Goal: Task Accomplishment & Management: Complete application form

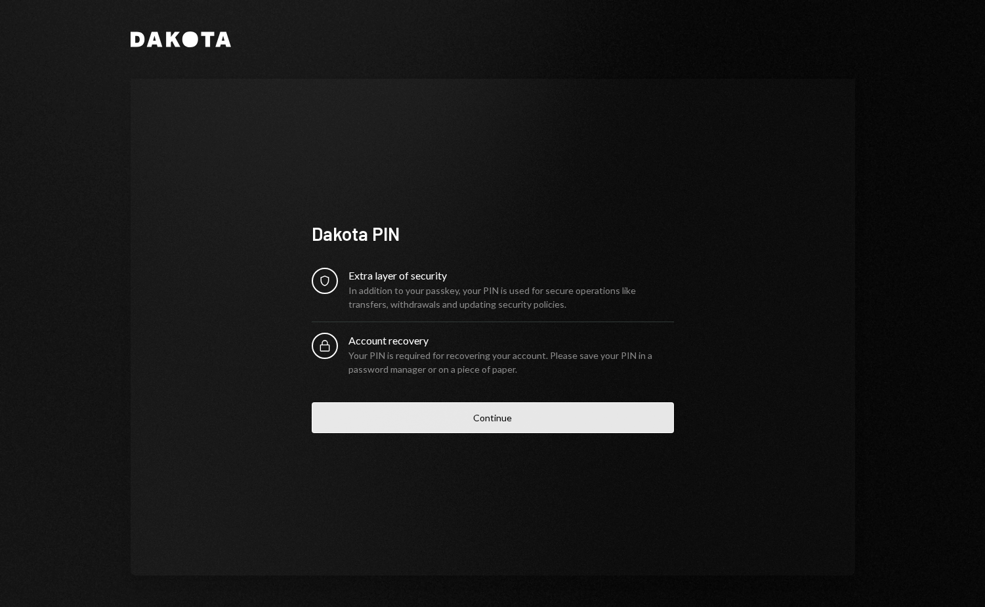
click at [539, 424] on button "Continue" at bounding box center [493, 417] width 362 height 31
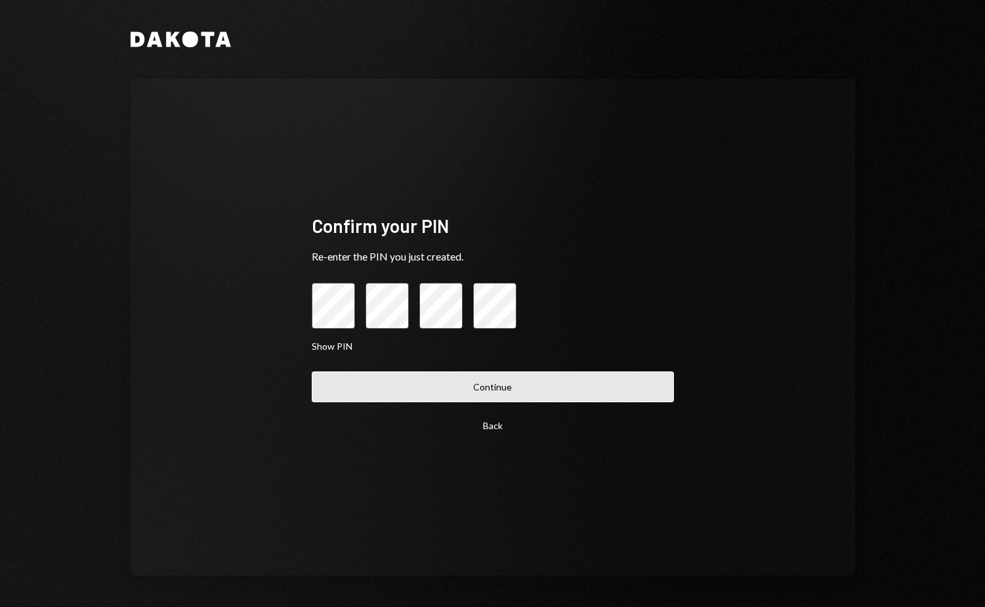
click at [492, 385] on button "Continue" at bounding box center [493, 386] width 362 height 31
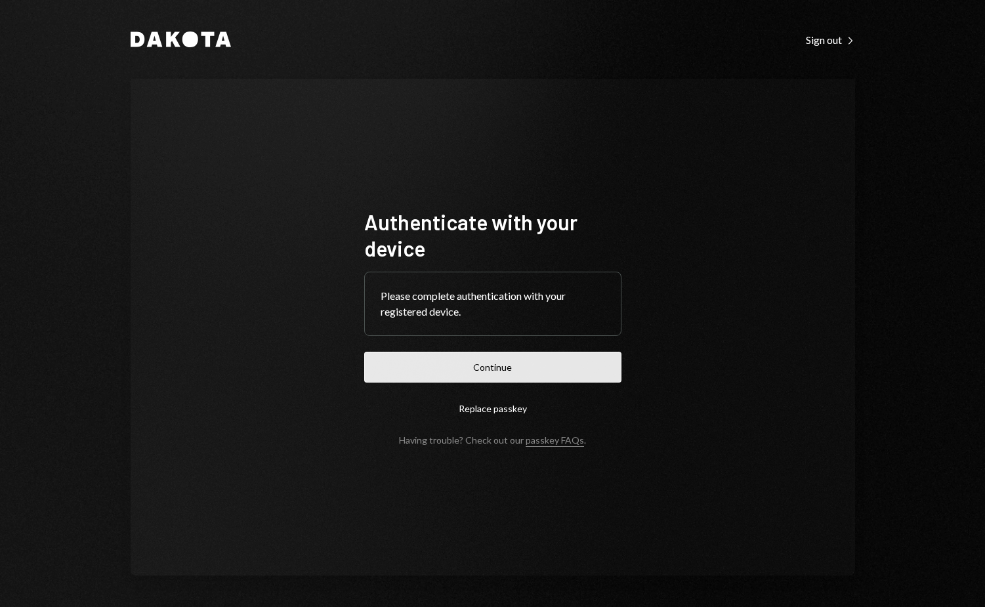
click at [481, 377] on button "Continue" at bounding box center [492, 367] width 257 height 31
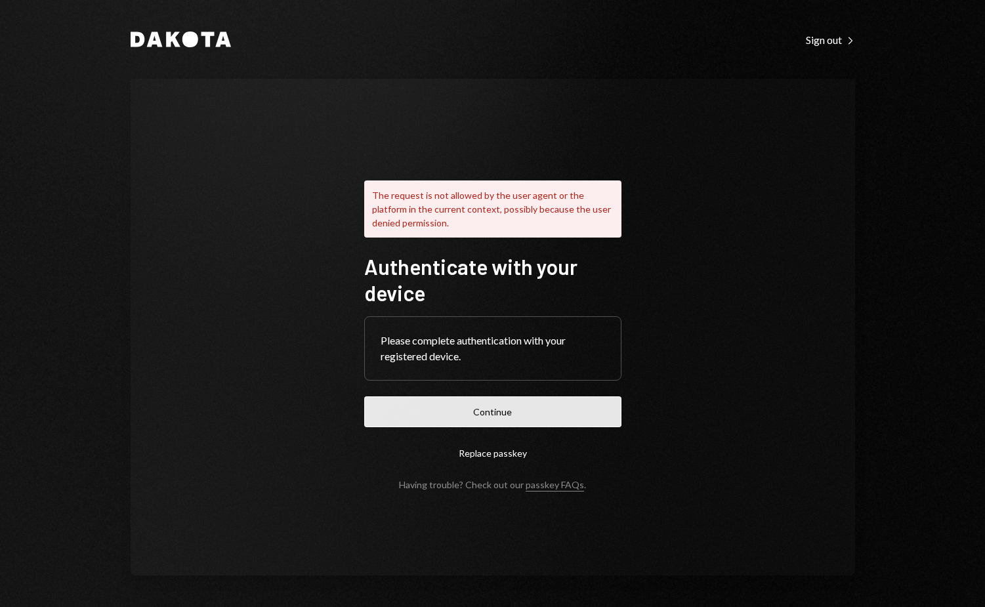
click at [500, 412] on button "Continue" at bounding box center [492, 411] width 257 height 31
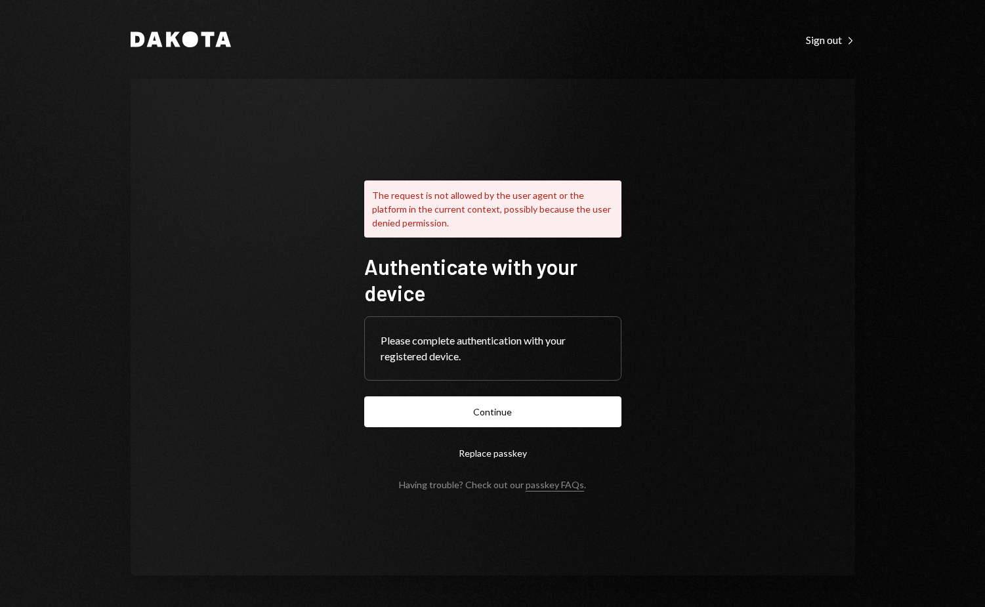
click at [537, 337] on div "Please complete authentication with your registered device." at bounding box center [493, 348] width 224 height 31
click at [497, 455] on button "Replace passkey" at bounding box center [492, 453] width 257 height 31
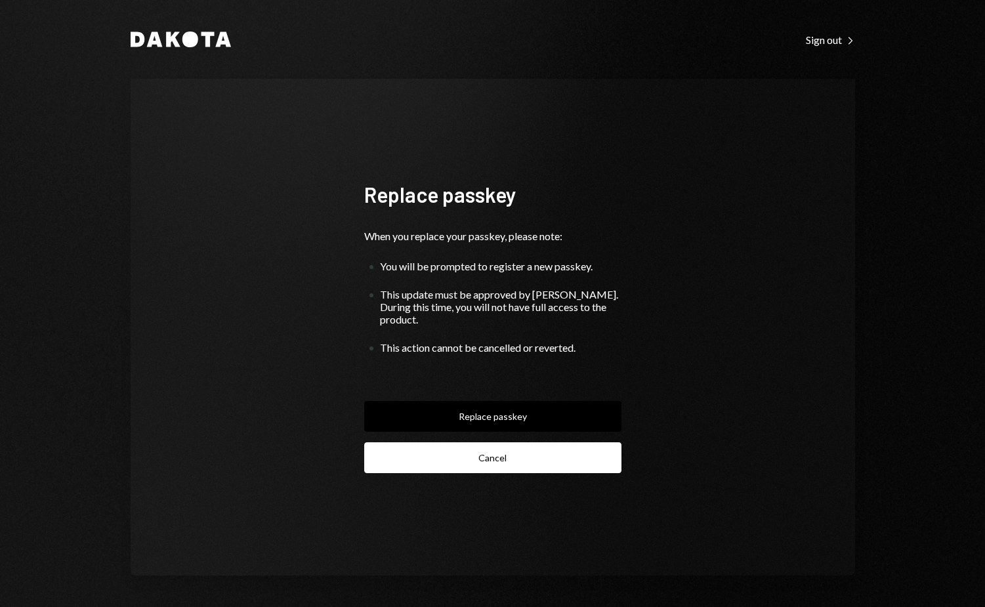
click at [501, 456] on button "Cancel" at bounding box center [492, 457] width 257 height 31
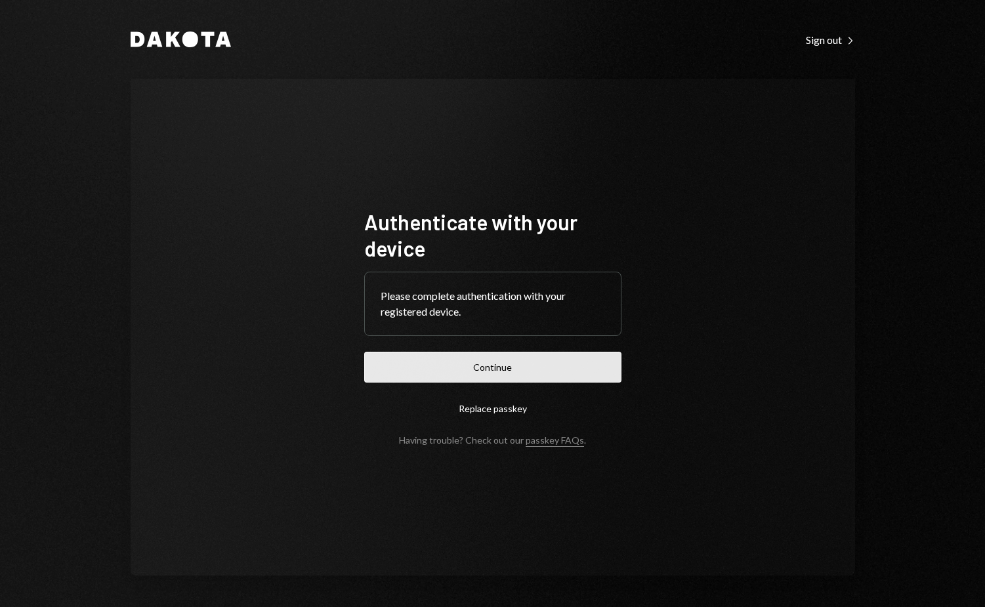
click at [483, 363] on button "Continue" at bounding box center [492, 367] width 257 height 31
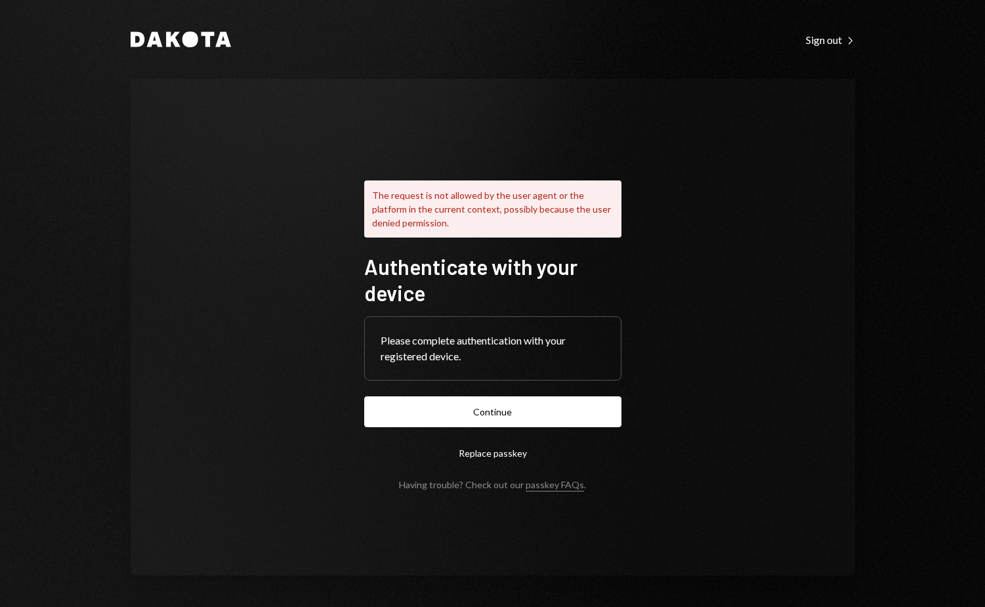
click at [497, 451] on button "Replace passkey" at bounding box center [492, 453] width 257 height 31
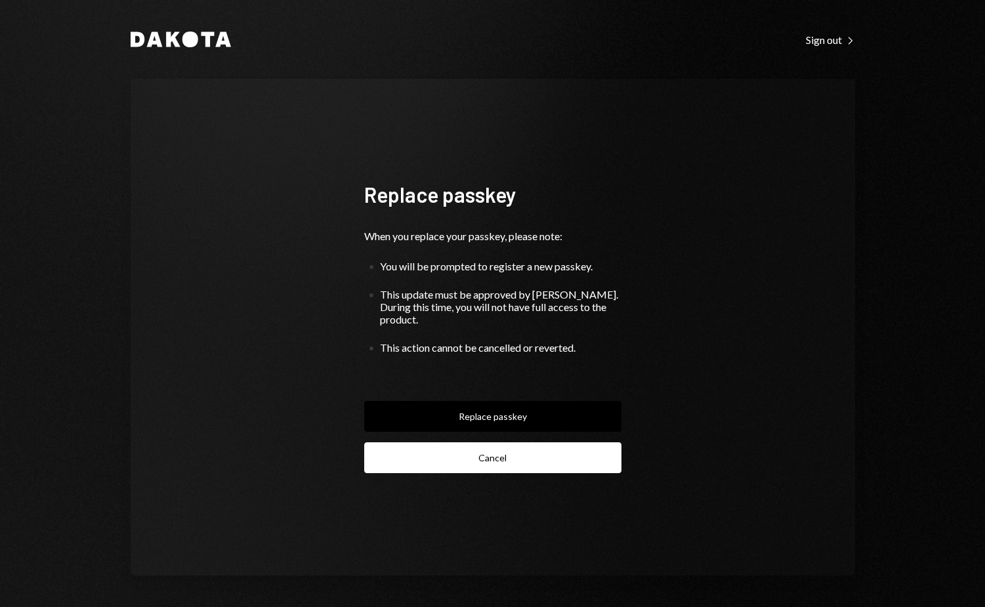
click at [461, 456] on button "Cancel" at bounding box center [492, 457] width 257 height 31
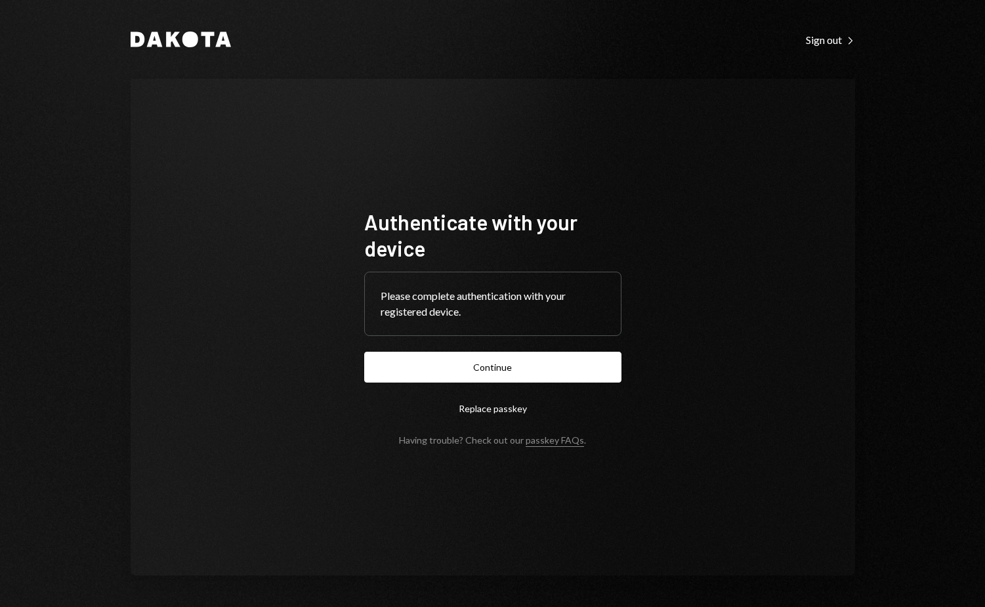
click at [490, 411] on button "Replace passkey" at bounding box center [492, 408] width 257 height 31
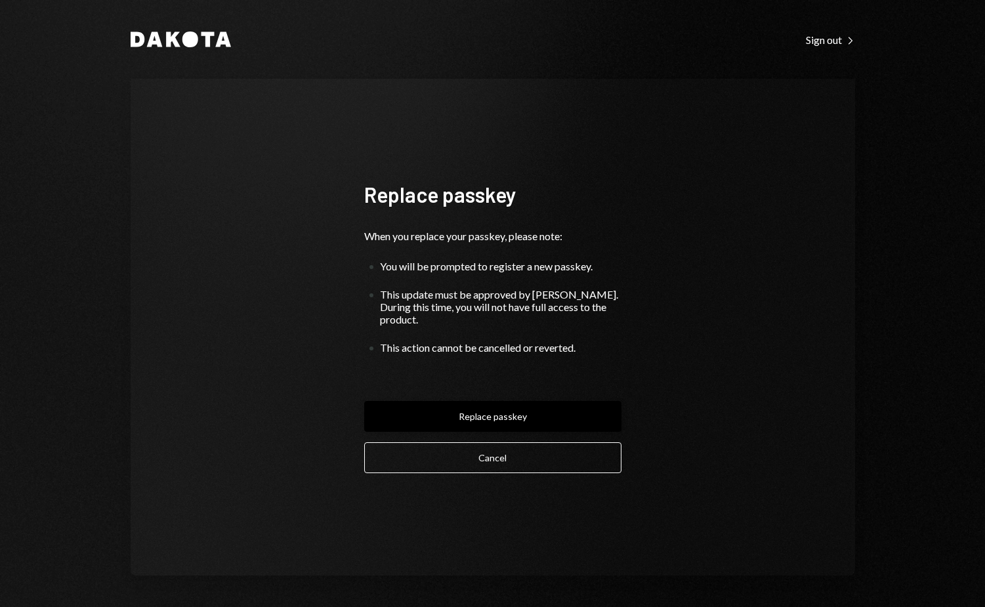
click at [487, 415] on button "Replace passkey" at bounding box center [492, 416] width 257 height 31
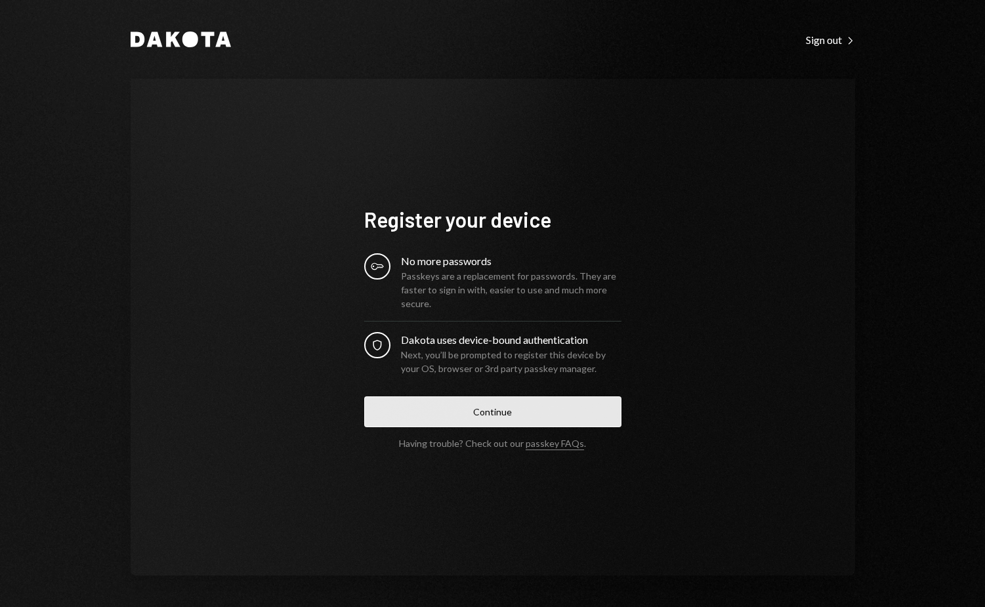
click at [489, 419] on button "Continue" at bounding box center [492, 411] width 257 height 31
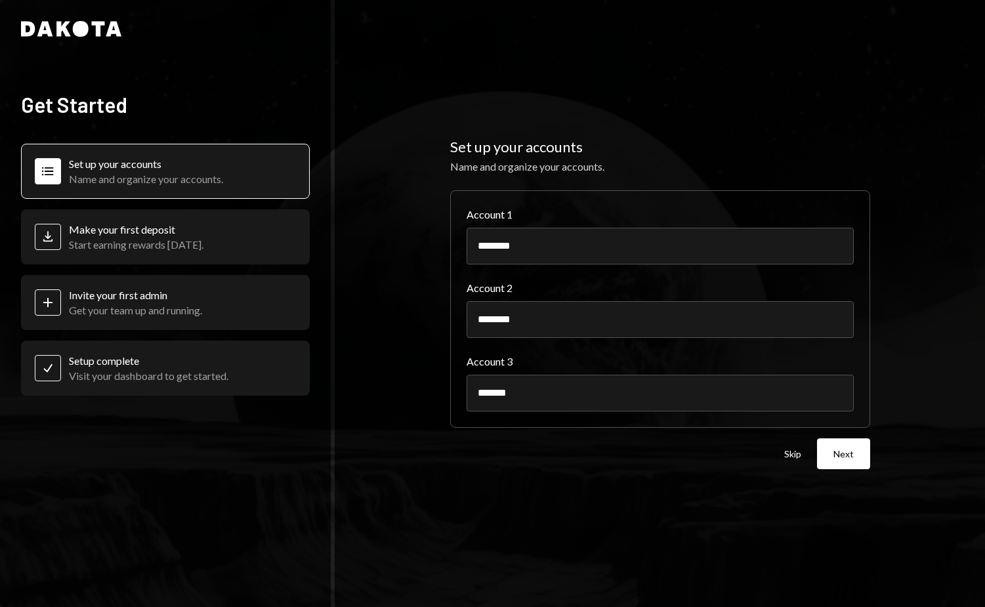
click at [211, 234] on div "Deposit Make your first deposit Start earning rewards today." at bounding box center [165, 236] width 289 height 55
click at [163, 235] on div "Make your first deposit" at bounding box center [136, 229] width 135 height 12
click at [856, 452] on button "Next" at bounding box center [843, 453] width 53 height 31
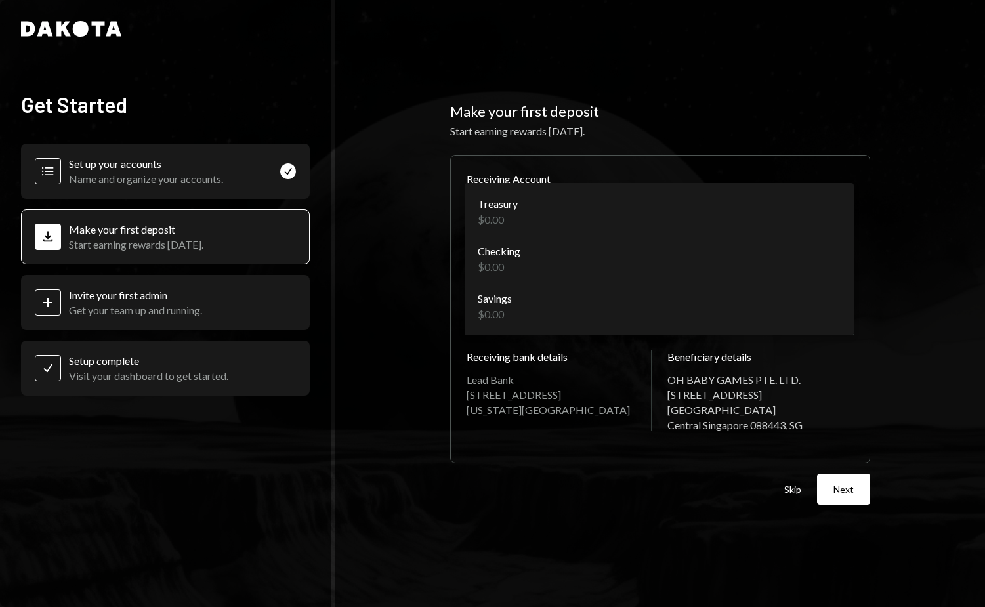
click at [672, 226] on body "**********" at bounding box center [492, 303] width 985 height 607
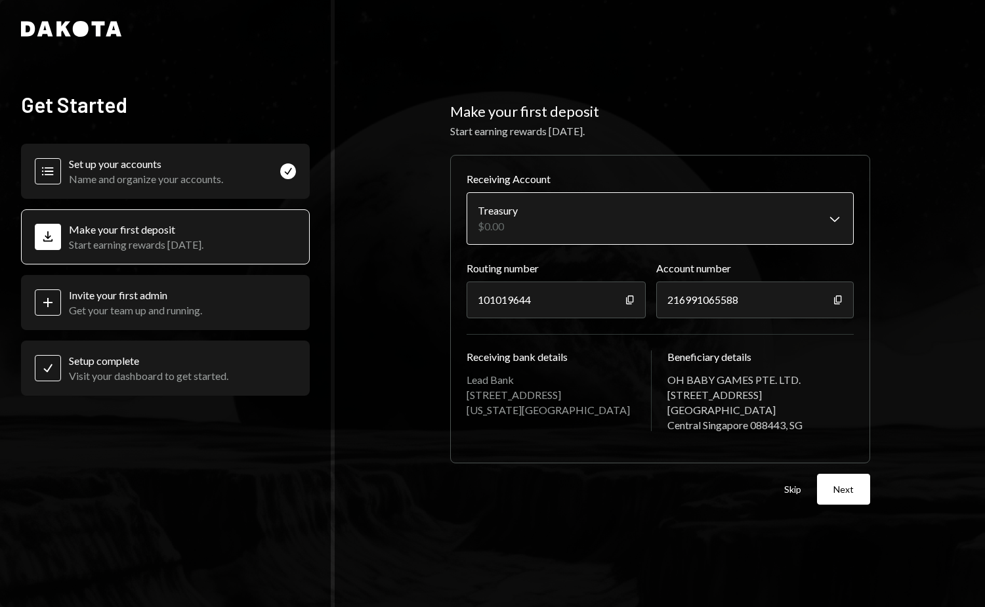
click at [622, 209] on body "**********" at bounding box center [492, 303] width 985 height 607
click at [633, 295] on icon "Copy" at bounding box center [630, 300] width 10 height 10
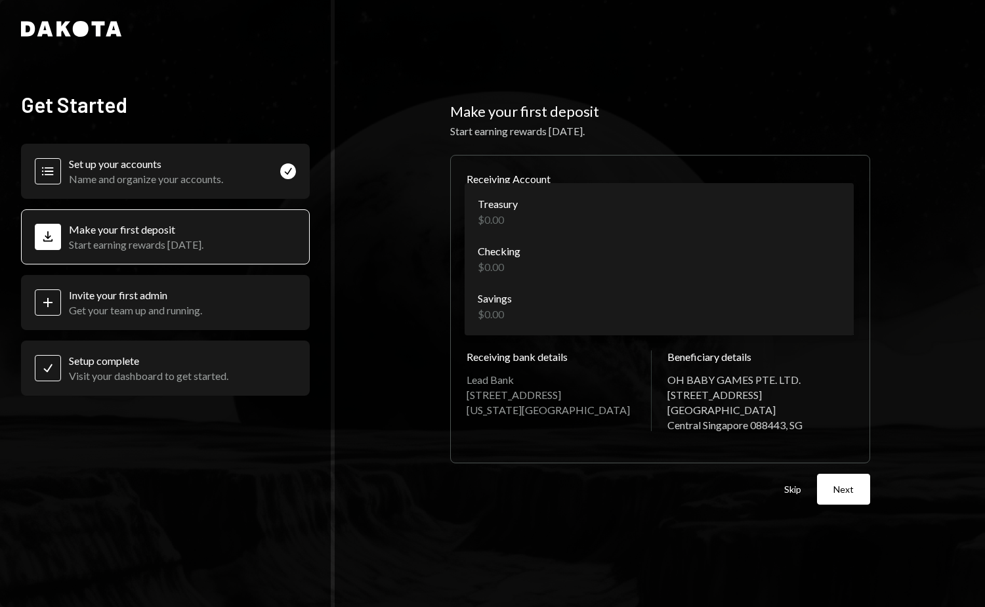
click at [601, 213] on body "**********" at bounding box center [492, 303] width 985 height 607
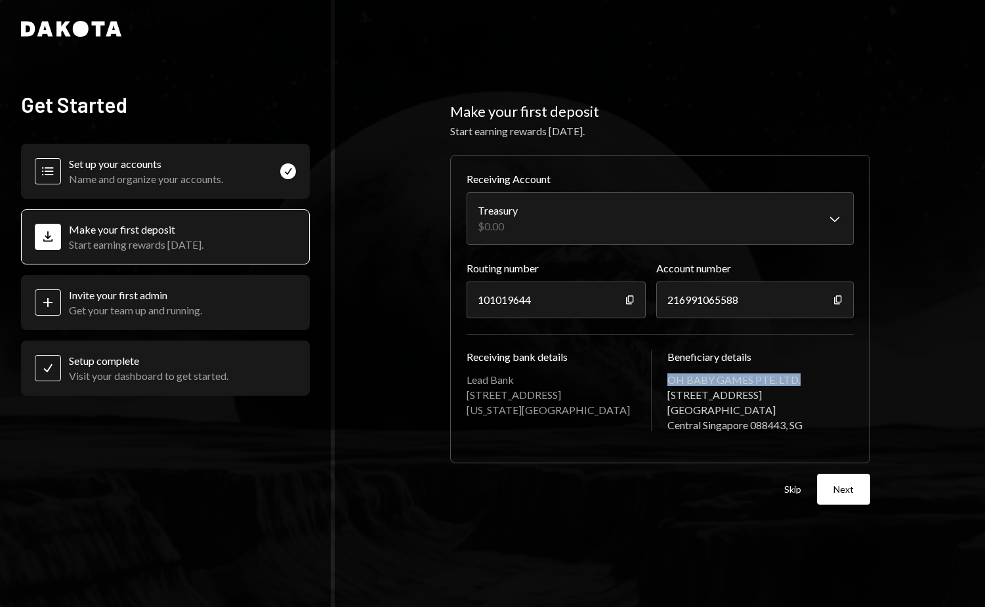
drag, startPoint x: 810, startPoint y: 375, endPoint x: 671, endPoint y: 371, distance: 138.5
click at [671, 373] on div "OH BABY GAMES PTE. LTD." at bounding box center [760, 379] width 186 height 12
copy div "OH BABY GAMES PTE. LTD."
click at [622, 289] on div "101019644" at bounding box center [557, 300] width 180 height 37
click at [834, 295] on icon "button" at bounding box center [837, 299] width 7 height 9
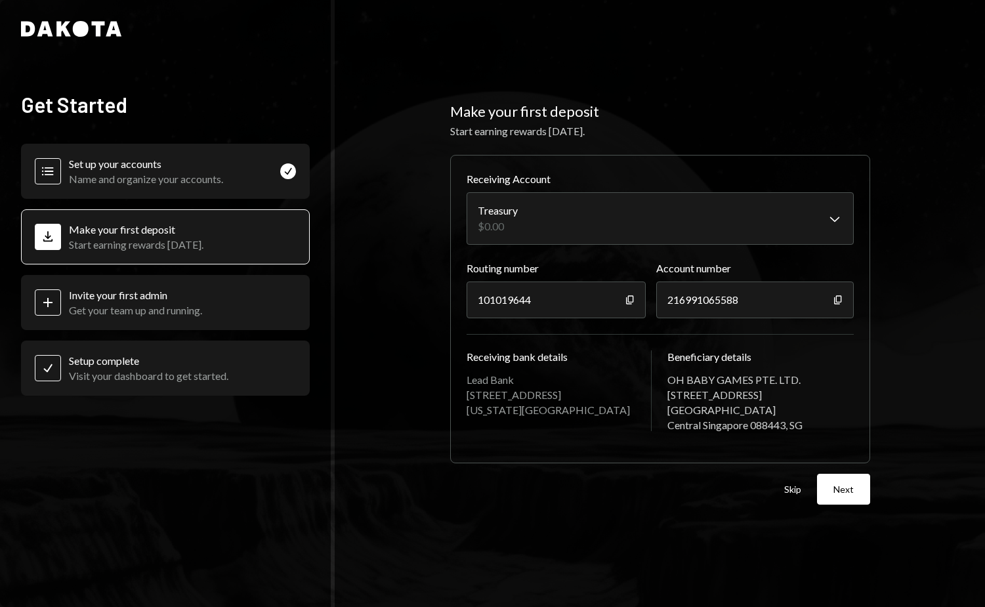
click at [625, 299] on div "Copy" at bounding box center [630, 300] width 10 height 37
click at [628, 295] on icon "button" at bounding box center [629, 299] width 7 height 9
drag, startPoint x: 523, startPoint y: 374, endPoint x: 459, endPoint y: 374, distance: 64.3
click at [459, 374] on div "**********" at bounding box center [660, 309] width 420 height 308
copy div "Lead Bank"
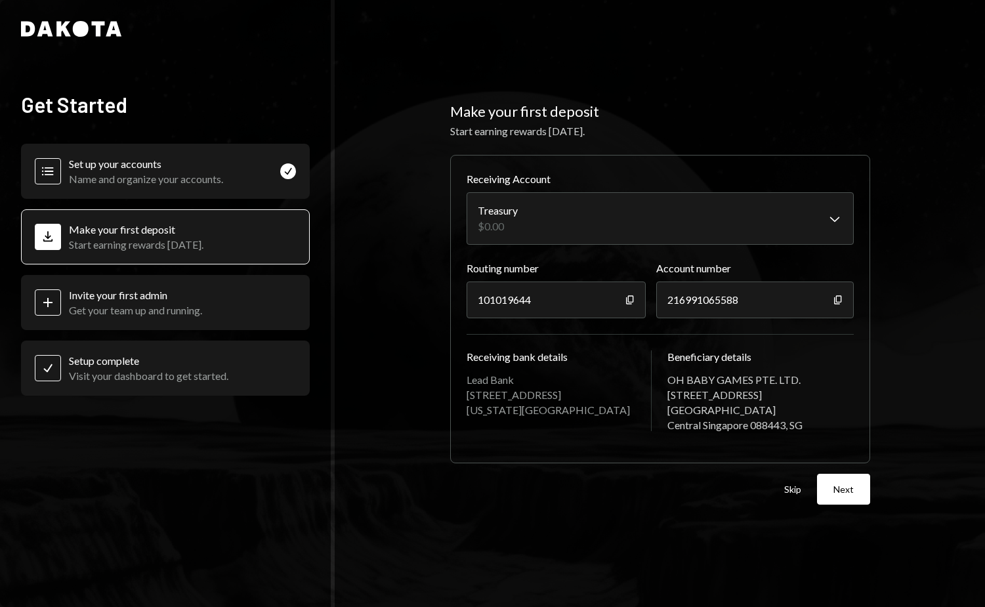
click at [207, 303] on div "Plus Invite your first admin Get your team up and running." at bounding box center [165, 302] width 289 height 55
click at [845, 500] on button "Next" at bounding box center [843, 489] width 53 height 31
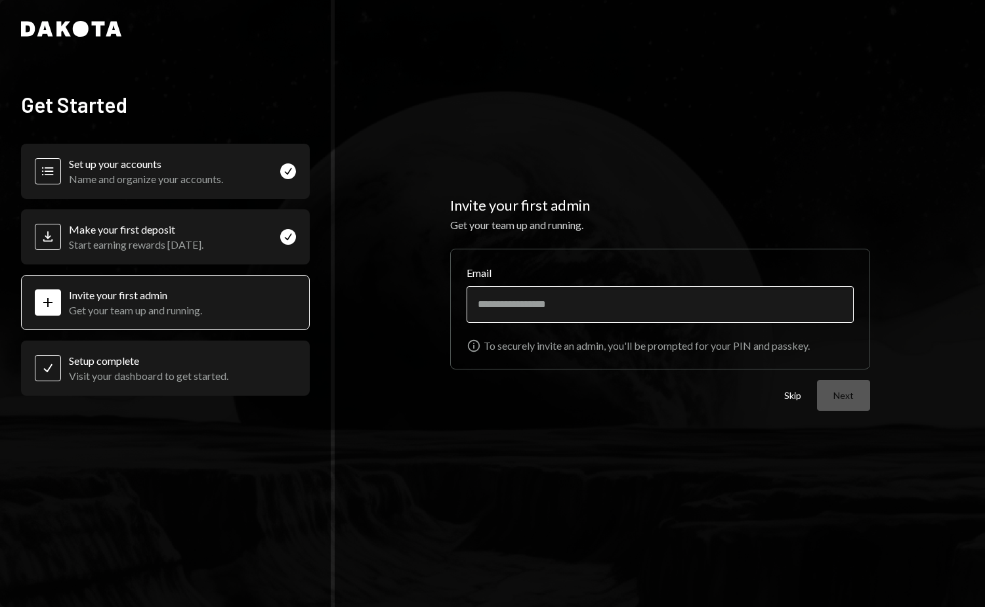
click at [618, 310] on input "Email" at bounding box center [660, 304] width 387 height 37
type input "**********"
click at [854, 400] on button "Next" at bounding box center [843, 395] width 53 height 31
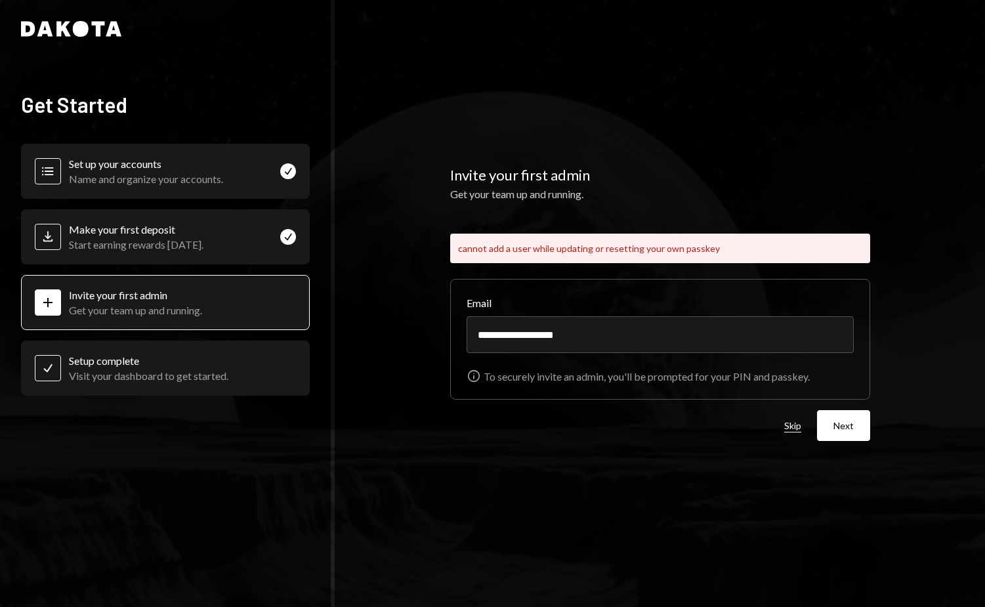
click at [795, 422] on button "Skip" at bounding box center [792, 426] width 17 height 12
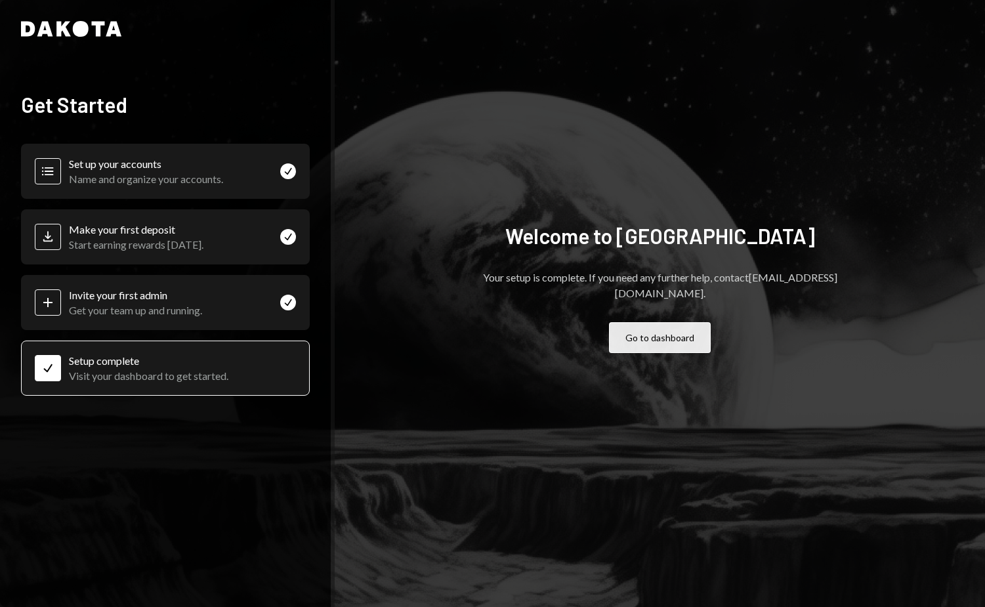
click at [637, 325] on button "Go to dashboard" at bounding box center [660, 337] width 102 height 31
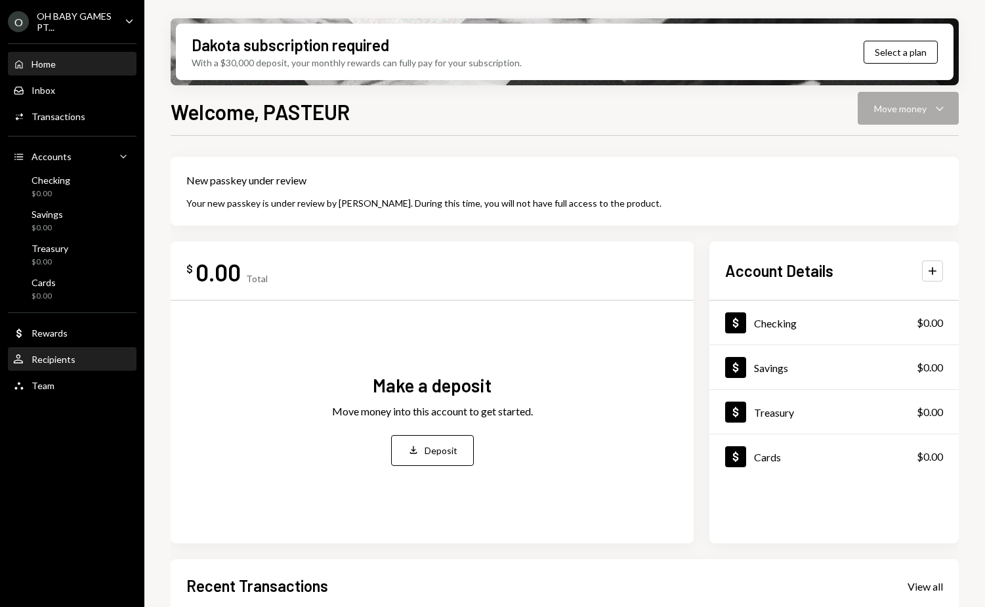
click at [91, 363] on div "User Recipients" at bounding box center [72, 360] width 118 height 12
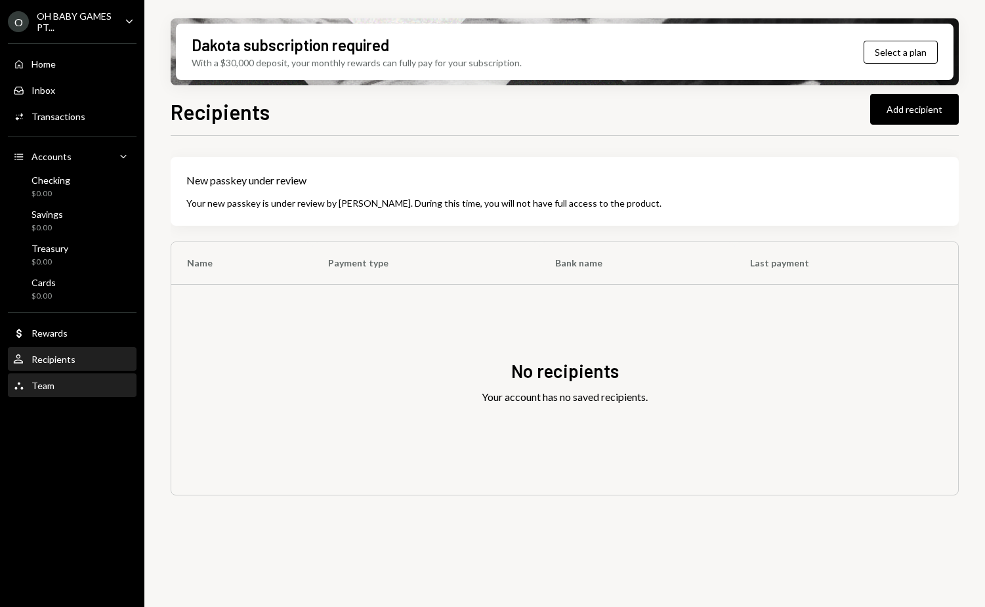
click at [80, 381] on div "Team Team" at bounding box center [72, 386] width 118 height 12
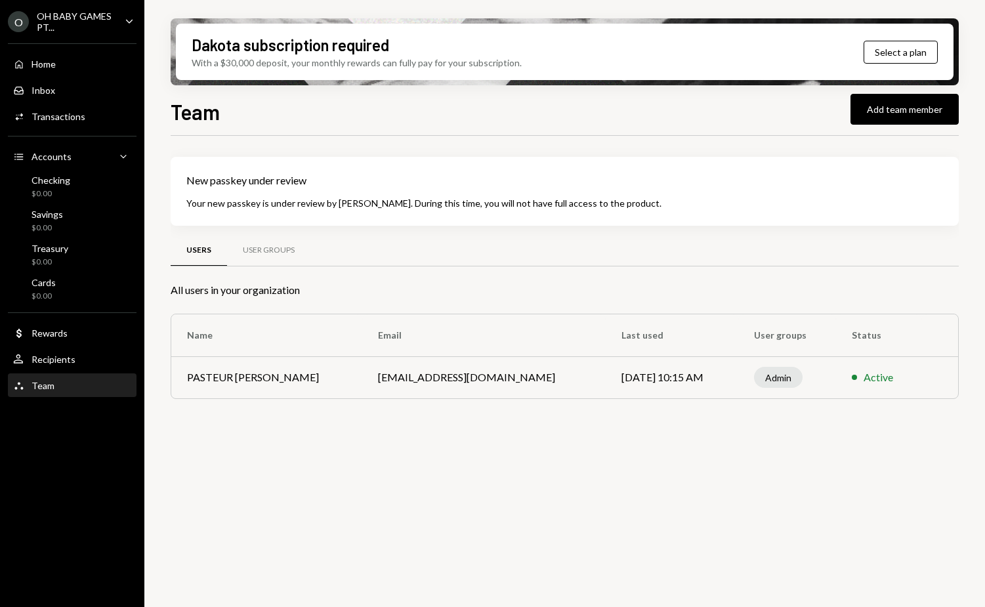
click at [492, 379] on td "ohbabygames@synergyconsulting.io" at bounding box center [483, 377] width 243 height 42
click at [68, 388] on div "Team Team" at bounding box center [72, 386] width 118 height 12
click at [471, 261] on div "Users User Groups" at bounding box center [565, 250] width 788 height 33
click at [768, 380] on div "Admin" at bounding box center [778, 377] width 49 height 21
click at [251, 394] on td "PASTEUR ERIC TRAN" at bounding box center [266, 377] width 191 height 42
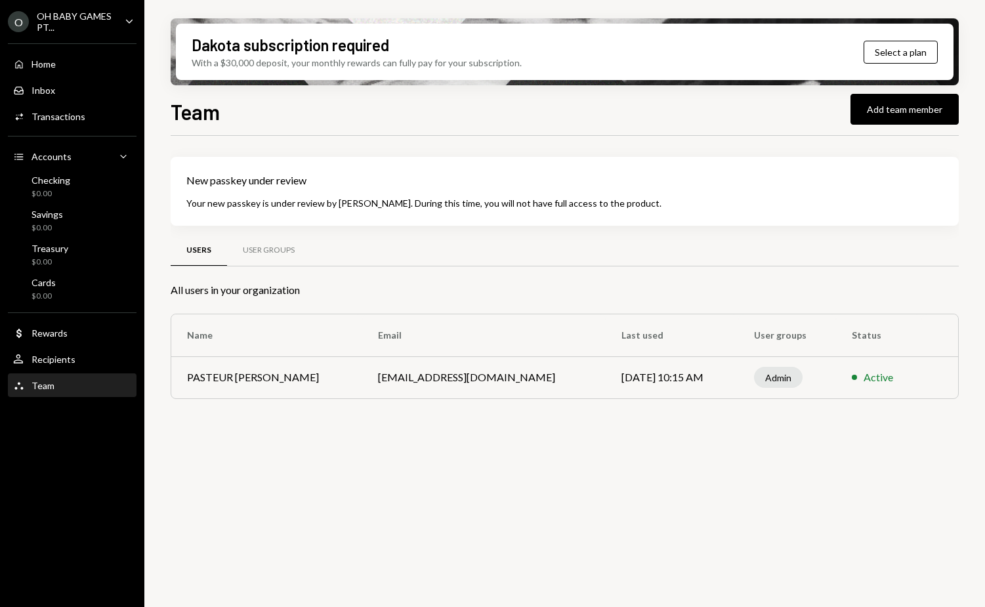
click at [268, 231] on div "New passkey under review Your new passkey is under review by Dakota. During thi…" at bounding box center [565, 291] width 788 height 268
click at [259, 244] on div "User Groups" at bounding box center [268, 250] width 83 height 31
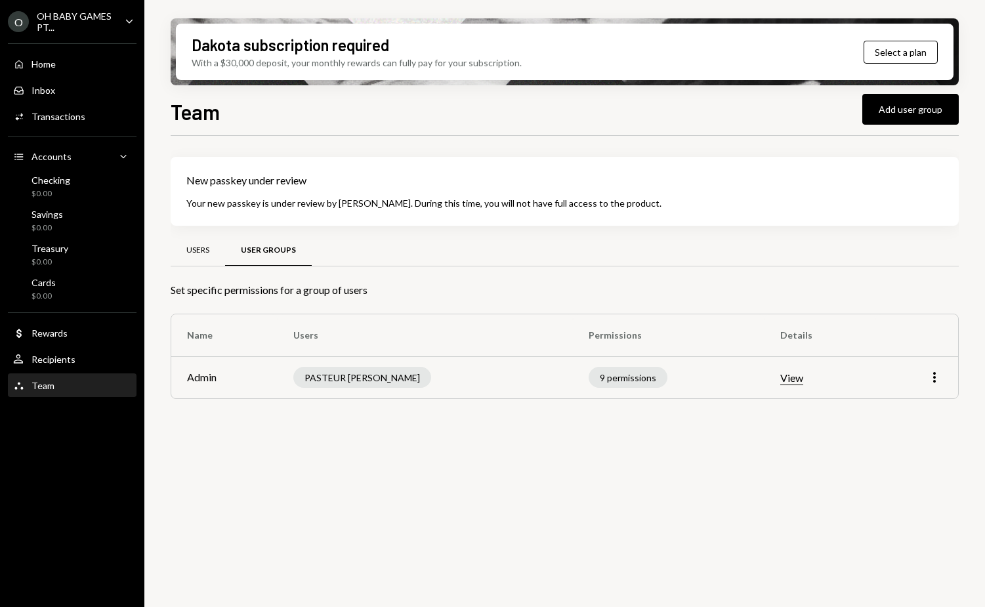
click at [207, 250] on div "Users" at bounding box center [197, 250] width 23 height 11
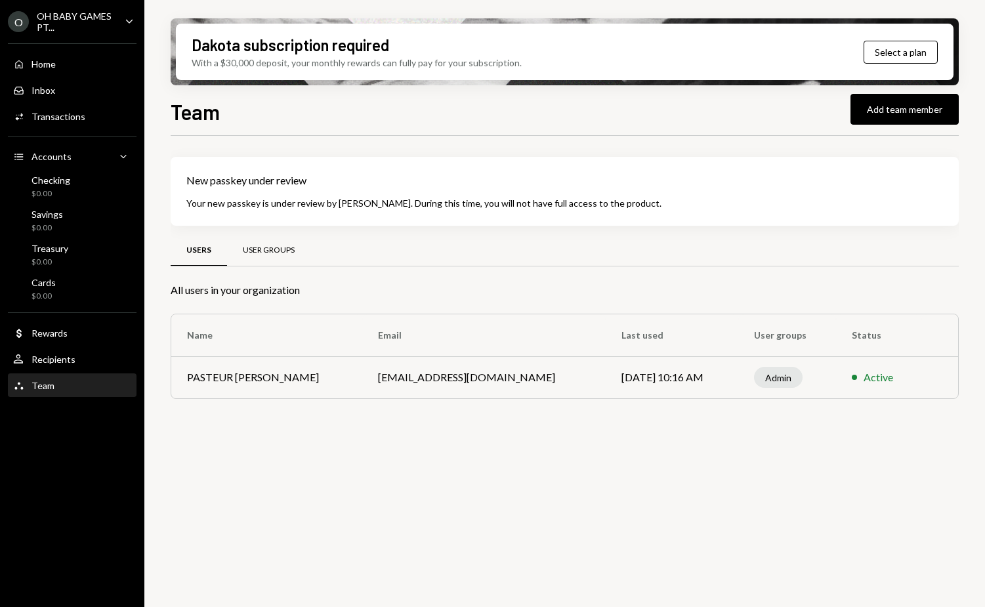
click at [273, 245] on div "User Groups" at bounding box center [269, 250] width 52 height 11
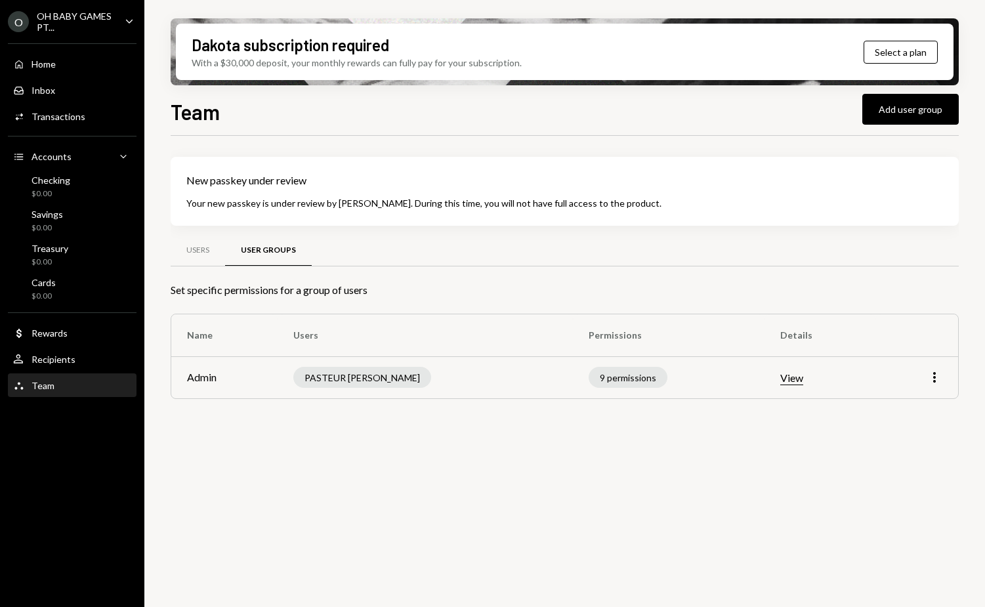
click at [780, 377] on button "View" at bounding box center [791, 378] width 23 height 14
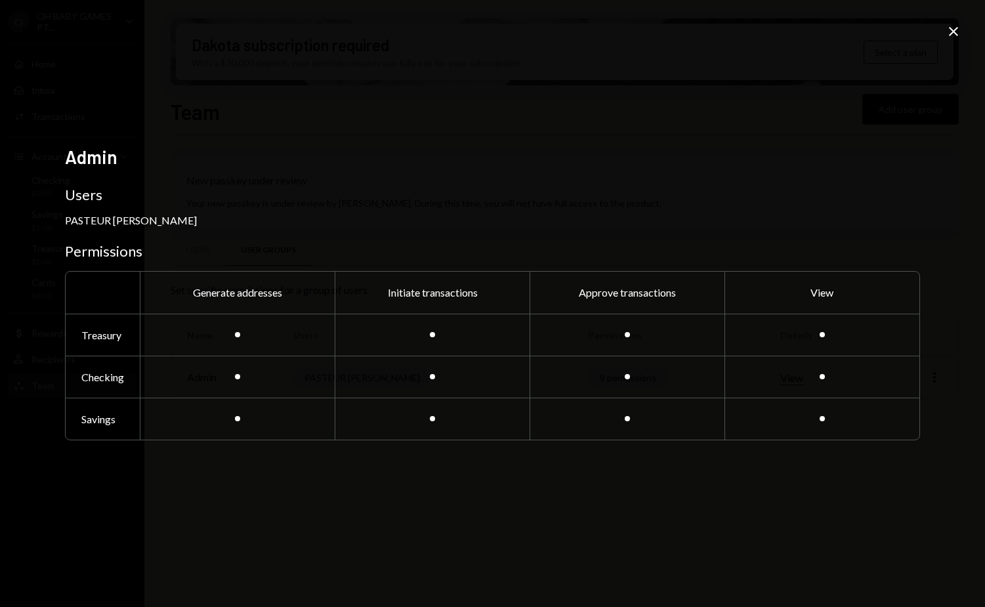
click at [947, 25] on icon "Close" at bounding box center [954, 32] width 16 height 16
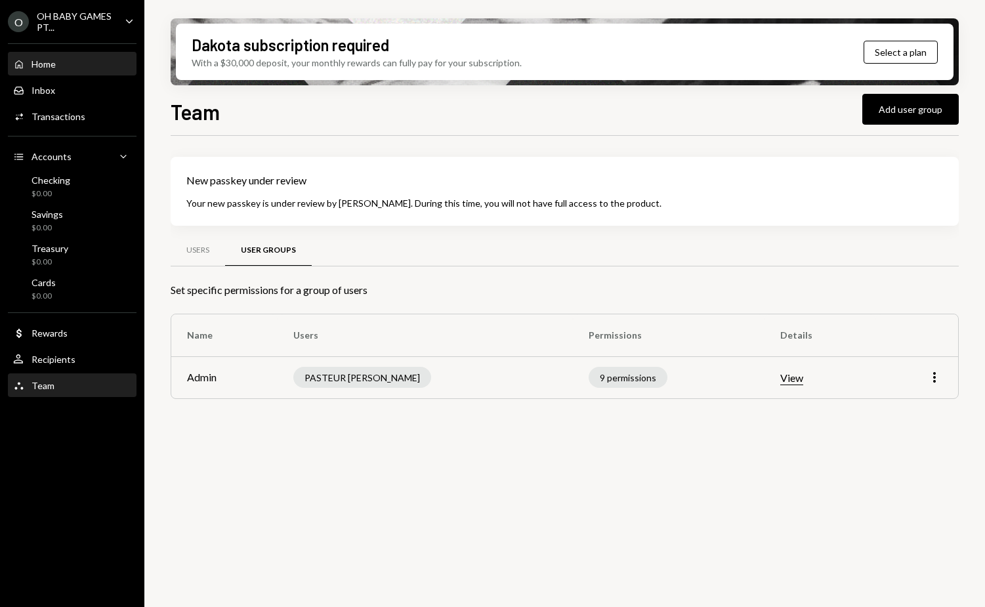
click at [49, 62] on div "Home" at bounding box center [43, 63] width 24 height 11
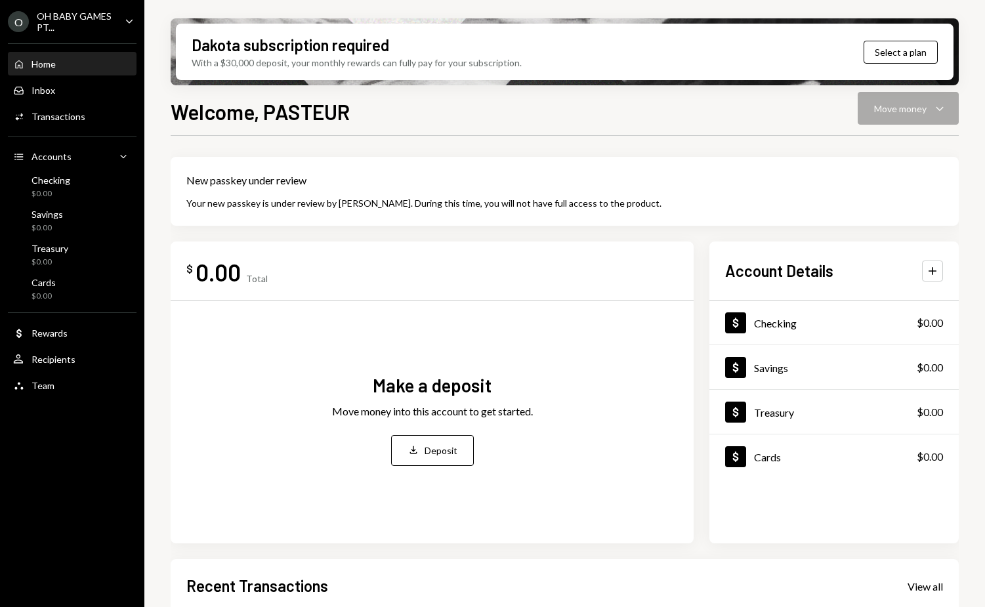
click at [93, 25] on div "OH BABY GAMES PT..." at bounding box center [75, 21] width 77 height 22
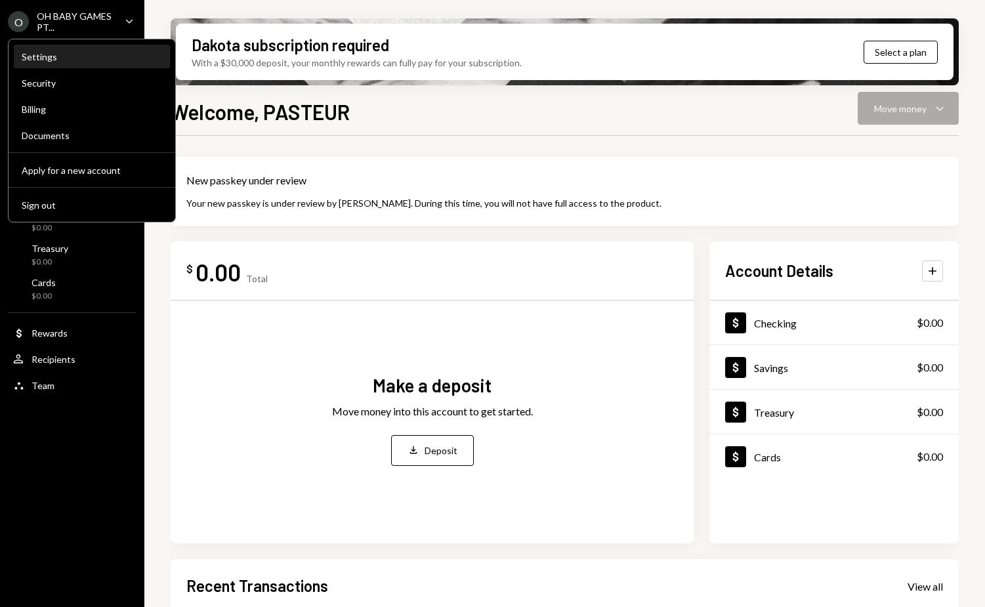
click at [74, 62] on div "Settings" at bounding box center [92, 56] width 140 height 11
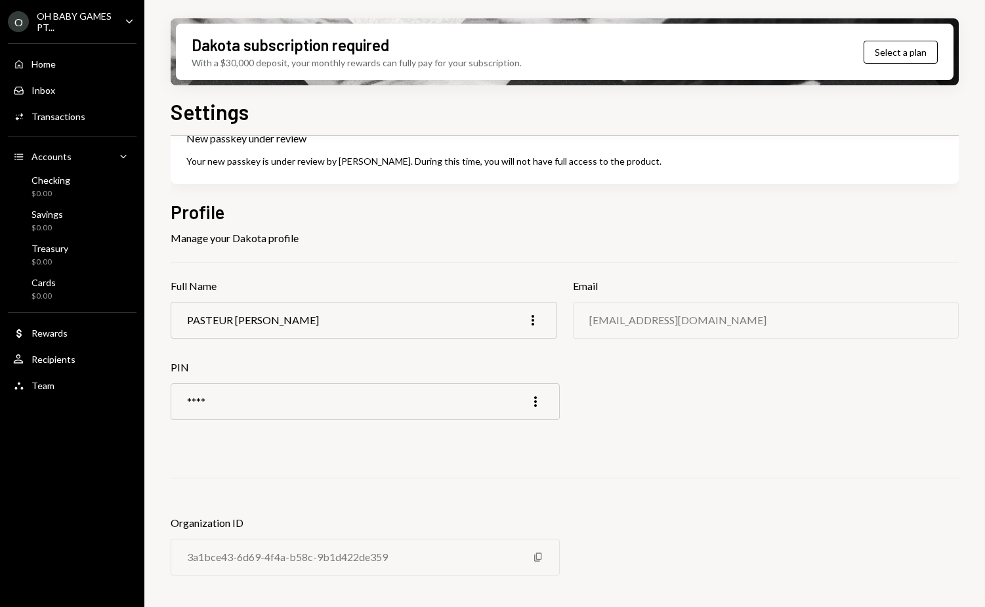
click at [641, 345] on div "Email ohbabygames@synergyconsulting.io" at bounding box center [766, 318] width 387 height 81
click at [656, 324] on div "ohbabygames@synergyconsulting.io" at bounding box center [677, 320] width 177 height 12
drag, startPoint x: 725, startPoint y: 327, endPoint x: 620, endPoint y: 327, distance: 105.0
click at [619, 327] on div "ohbabygames@synergyconsulting.io" at bounding box center [766, 320] width 387 height 37
click at [697, 327] on div "ohbabygames@synergyconsulting.io" at bounding box center [766, 320] width 387 height 37
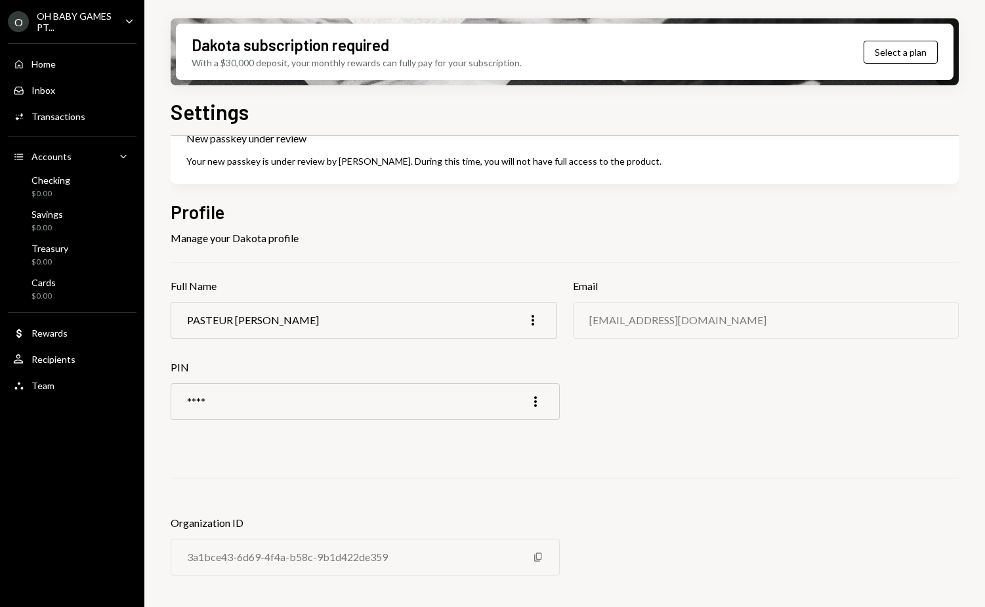
click at [717, 325] on div "ohbabygames@synergyconsulting.io" at bounding box center [677, 320] width 177 height 12
click at [533, 321] on icon "More" at bounding box center [533, 320] width 16 height 16
click at [530, 316] on icon "More" at bounding box center [533, 320] width 16 height 16
click at [501, 345] on div "Edit" at bounding box center [503, 347] width 66 height 23
click at [700, 307] on div "ohbabygames@synergyconsulting.io" at bounding box center [766, 320] width 387 height 37
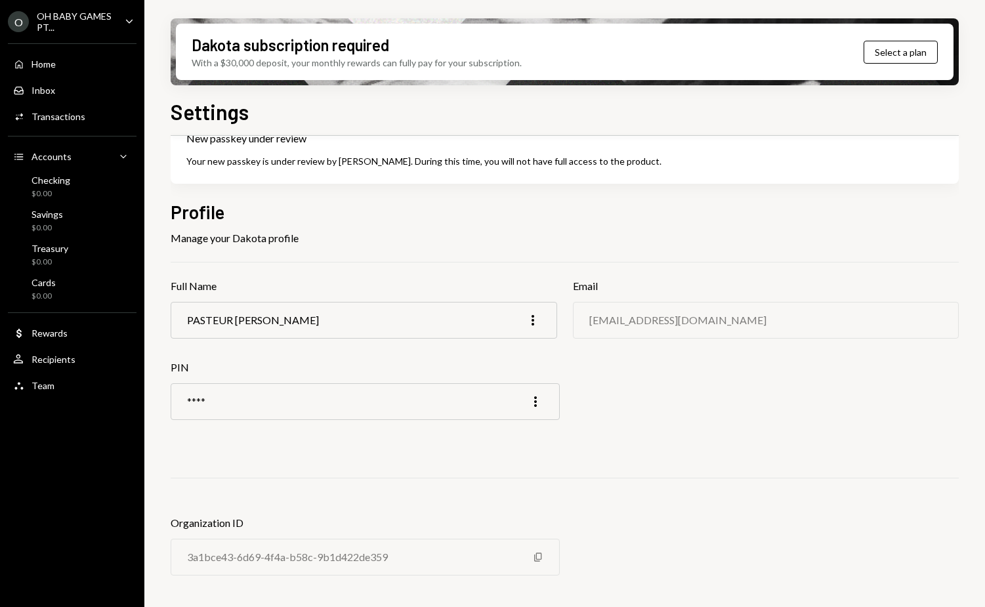
click at [698, 322] on div "ohbabygames@synergyconsulting.io" at bounding box center [677, 320] width 177 height 12
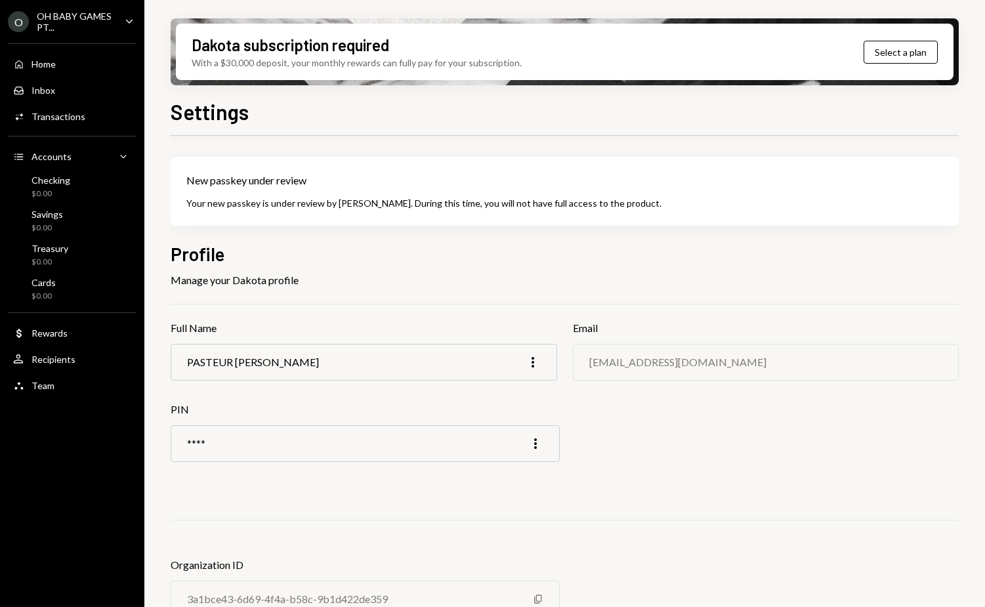
scroll to position [42, 0]
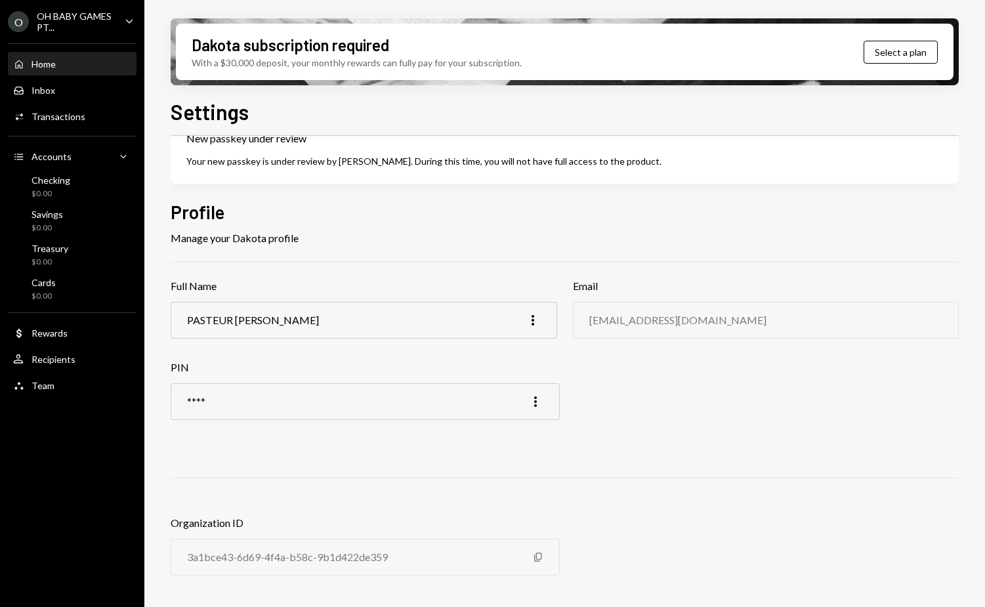
click at [72, 64] on div "Home Home" at bounding box center [72, 64] width 118 height 12
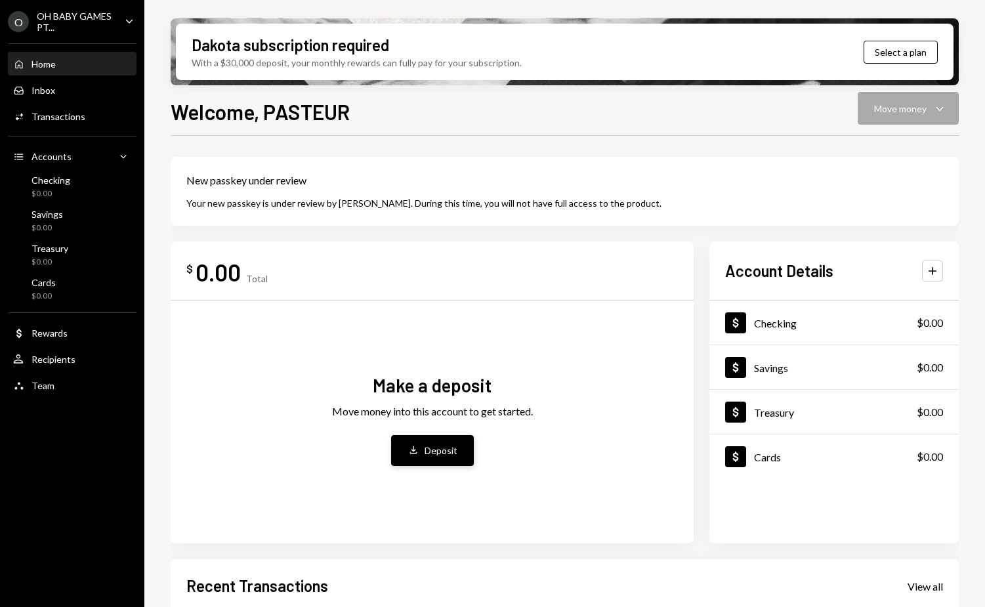
click at [436, 440] on button "Deposit Deposit" at bounding box center [432, 450] width 83 height 31
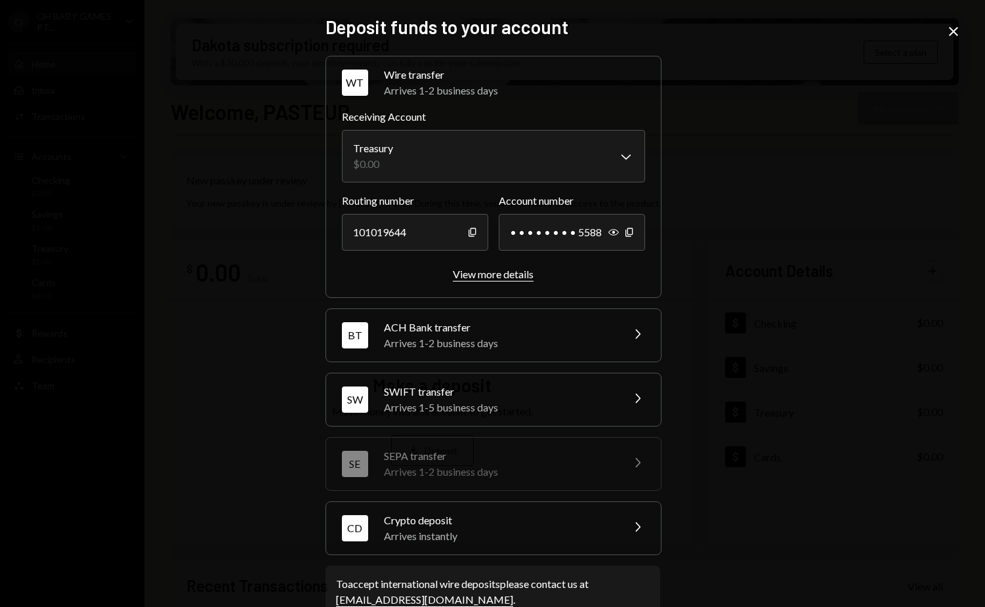
click at [486, 280] on button "View more details" at bounding box center [493, 275] width 81 height 14
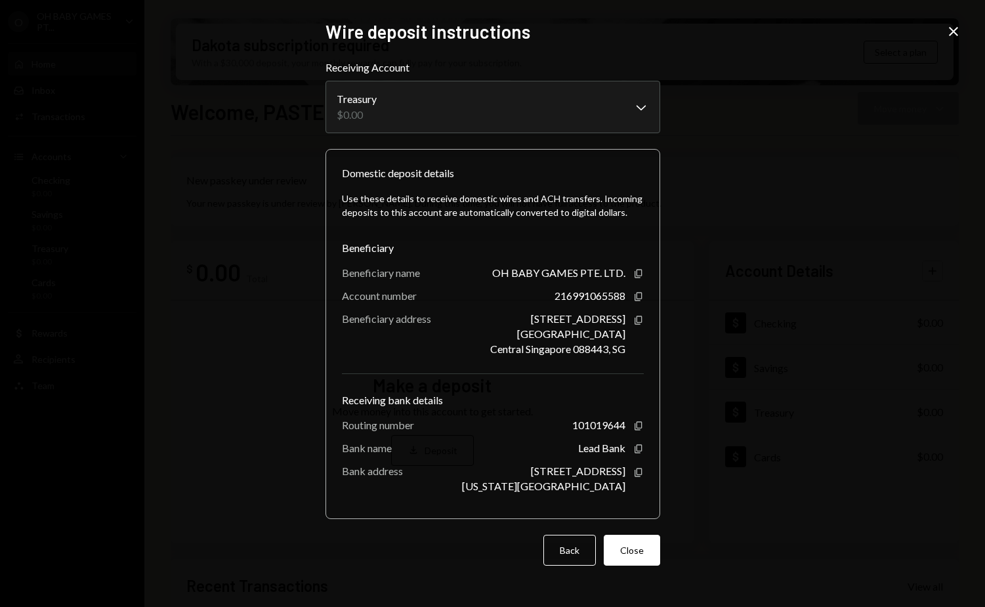
click at [644, 267] on div "Domestic deposit details Use these details to receive domestic wires and ACH tr…" at bounding box center [492, 334] width 335 height 370
click at [643, 268] on icon "Copy" at bounding box center [638, 273] width 10 height 10
click at [640, 294] on icon "button" at bounding box center [638, 296] width 7 height 9
click at [639, 291] on icon "Copy" at bounding box center [638, 296] width 10 height 10
click at [636, 431] on icon "Copy" at bounding box center [638, 426] width 10 height 10
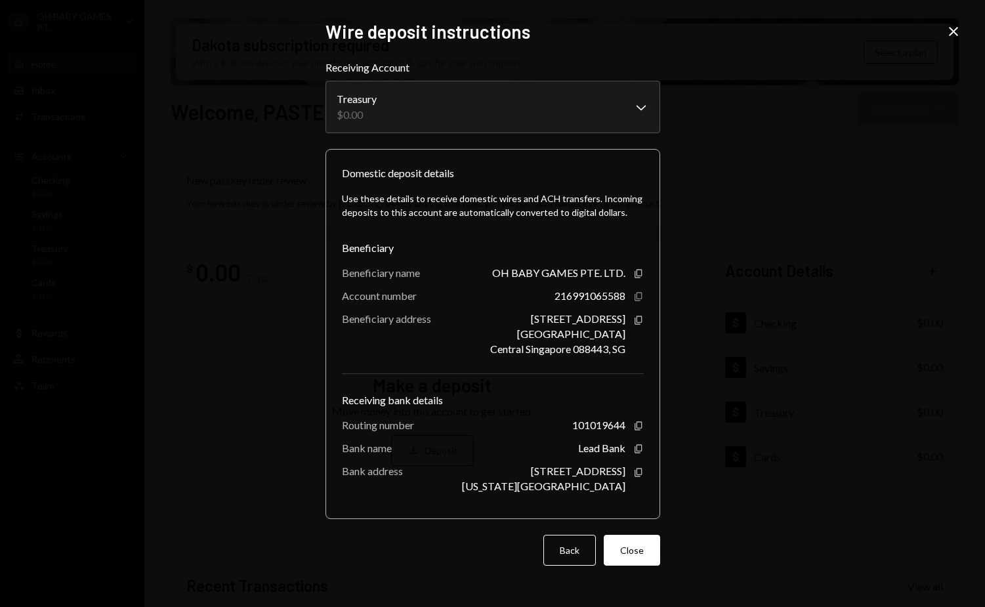
click at [637, 292] on icon "button" at bounding box center [638, 296] width 7 height 9
click at [637, 430] on icon "button" at bounding box center [638, 425] width 7 height 9
click at [639, 454] on icon "Copy" at bounding box center [638, 449] width 10 height 10
